Goal: Information Seeking & Learning: Learn about a topic

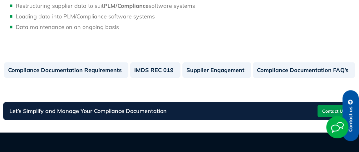
scroll to position [627, 0]
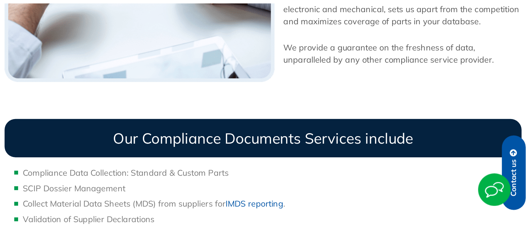
scroll to position [661, 0]
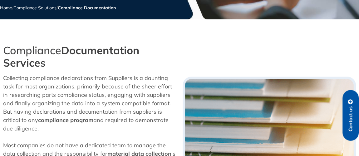
scroll to position [207, 0]
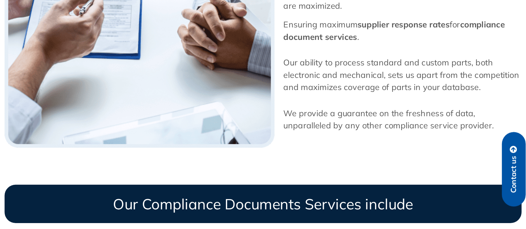
scroll to position [498, 0]
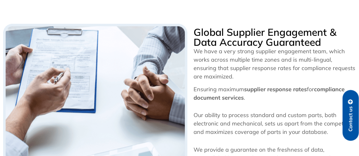
scroll to position [286, 0]
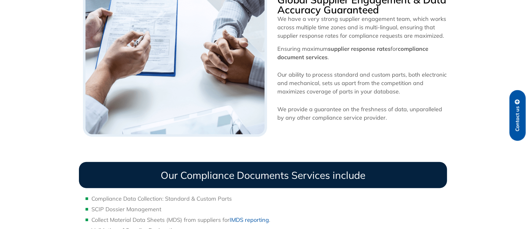
scroll to position [405, 0]
